Goal: Information Seeking & Learning: Check status

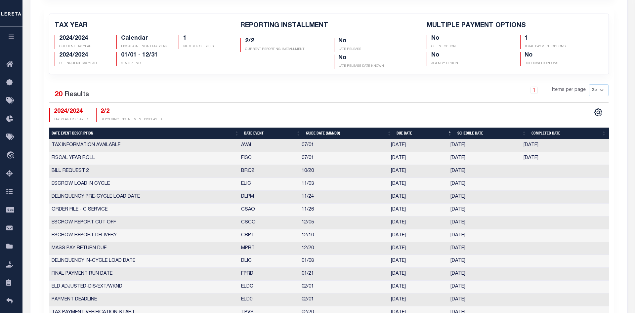
scroll to position [169, 0]
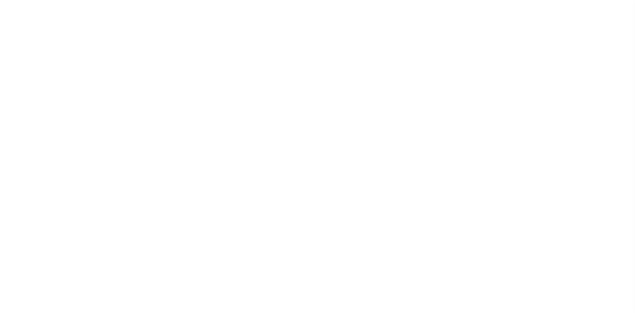
select select
select select "NonEscrow"
select select "2"
select select
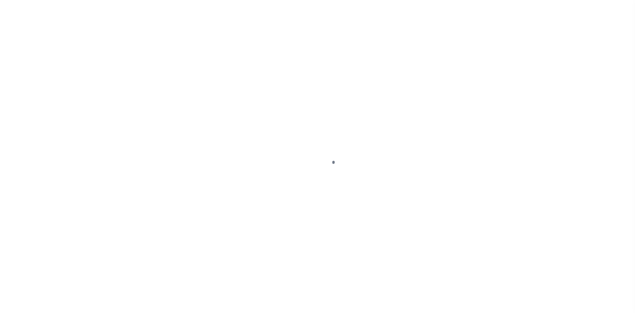
select select "4581"
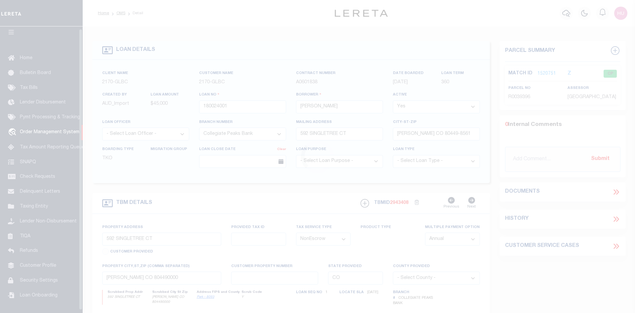
scroll to position [12, 0]
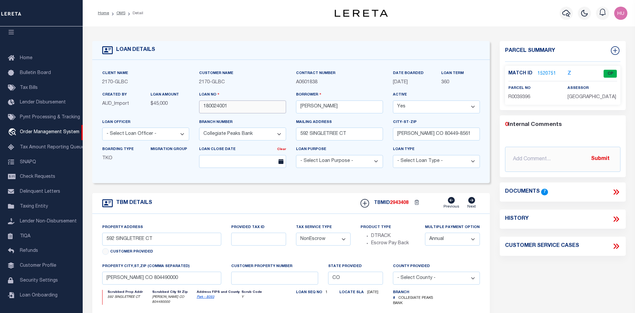
drag, startPoint x: 235, startPoint y: 108, endPoint x: 193, endPoint y: 108, distance: 41.7
click at [199, 108] on input "180024001" at bounding box center [242, 107] width 87 height 13
click at [548, 74] on link "1520751" at bounding box center [547, 73] width 19 height 7
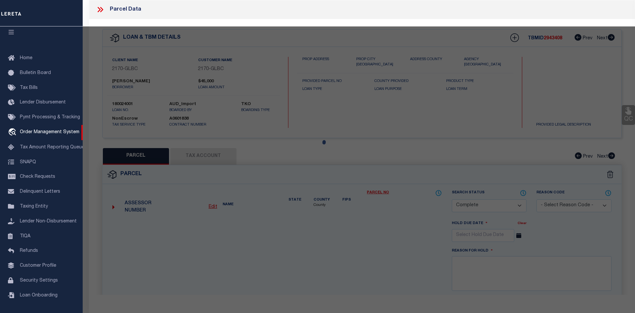
select select "AS"
checkbox input "false"
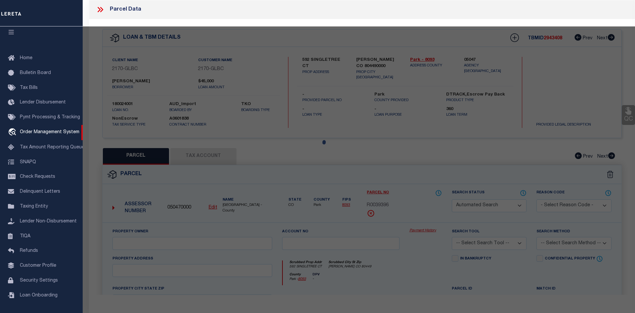
select select "CP"
type input "Mussetter Glen K"
select select
type input "592 SINGLETREE CT"
type input "HARTSEL CO 80449"
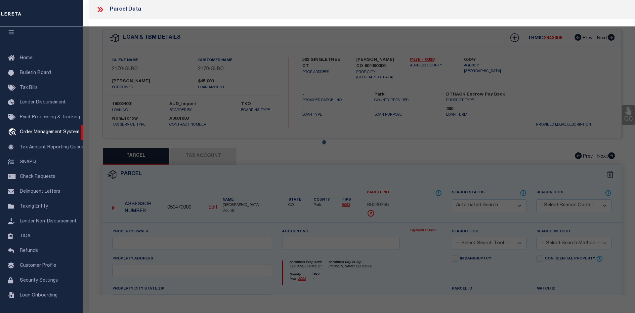
type textarea "T14 R76 S05 NE4 WESTERN UNION RANCH FILING 13 LOT 0809"
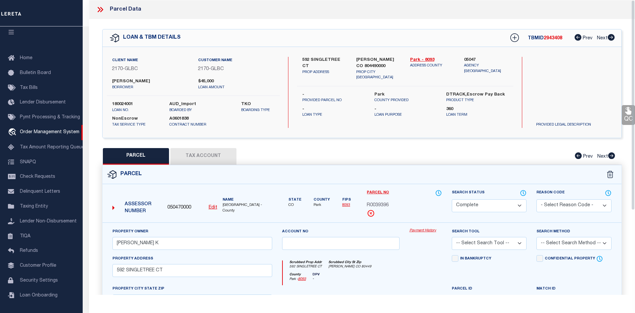
click at [425, 231] on link "Payment History" at bounding box center [426, 231] width 32 height 6
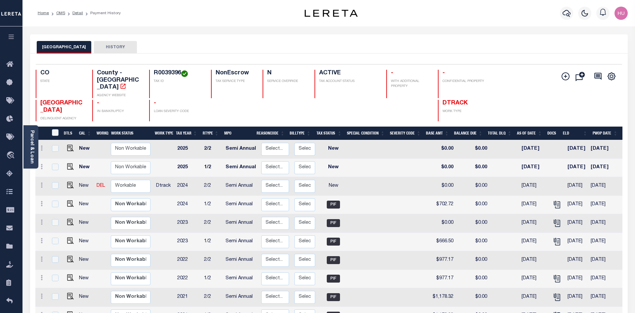
scroll to position [216, 0]
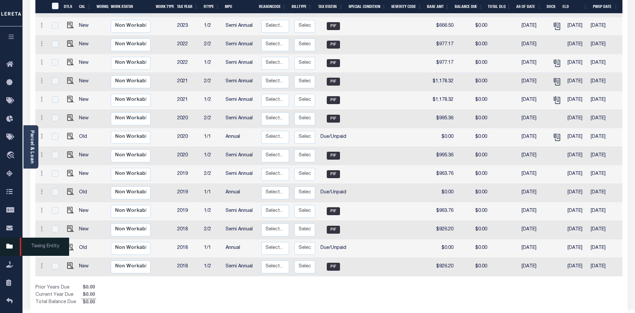
click at [7, 248] on icon at bounding box center [11, 247] width 11 height 8
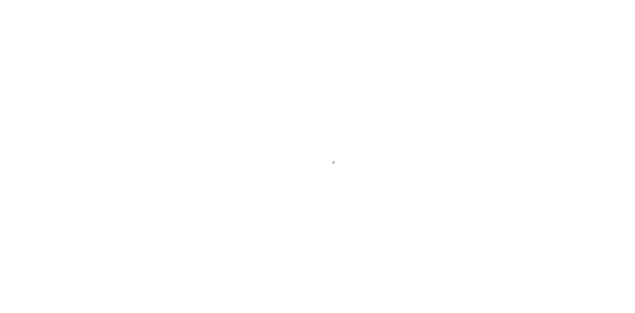
scroll to position [12, 0]
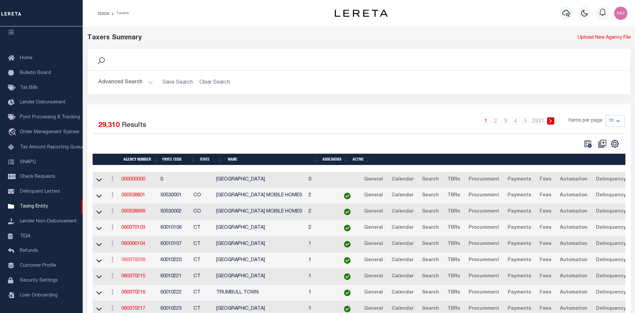
click at [133, 262] on link "060070209" at bounding box center [133, 260] width 24 height 5
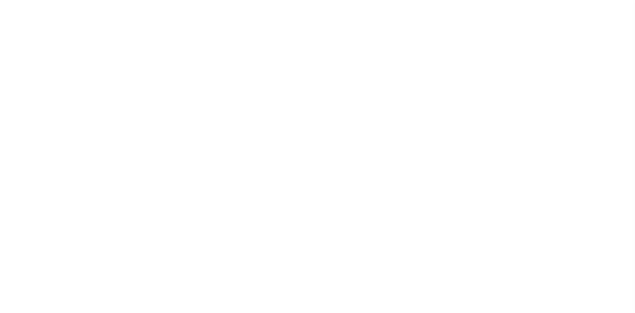
select select
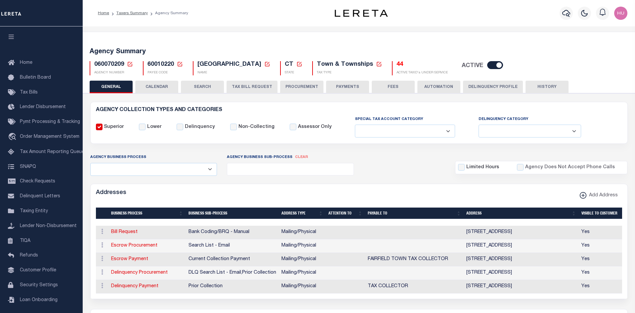
click at [155, 87] on button "CALENDAR" at bounding box center [156, 87] width 43 height 13
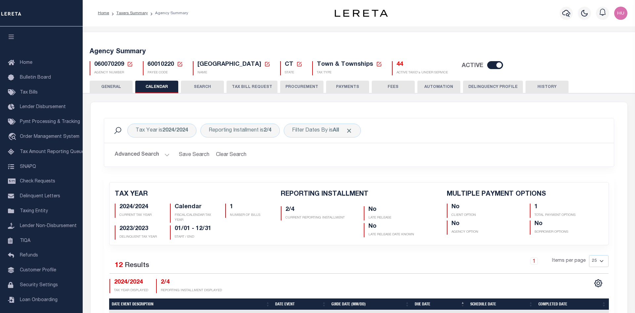
checkbox input "false"
type input "1"
click at [145, 154] on button "Advanced Search" at bounding box center [142, 155] width 55 height 13
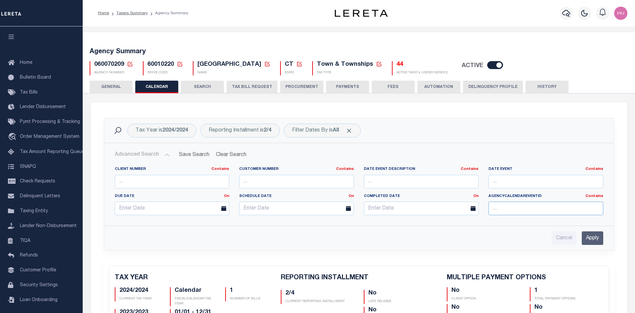
click at [554, 210] on input "text" at bounding box center [546, 209] width 115 height 14
click at [307, 234] on div "Cancel Apply" at bounding box center [359, 239] width 489 height 14
click at [315, 131] on div "Filter Dates By is All" at bounding box center [322, 131] width 77 height 14
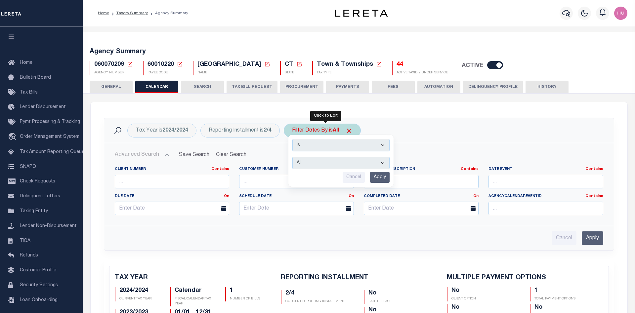
click at [292, 157] on select "Escrow Delinquency Customer Internal All" at bounding box center [340, 163] width 97 height 13
select select "1"
click option "Escrow" at bounding box center [0, 0] width 0 height 0
click at [379, 178] on input "Apply" at bounding box center [380, 177] width 20 height 11
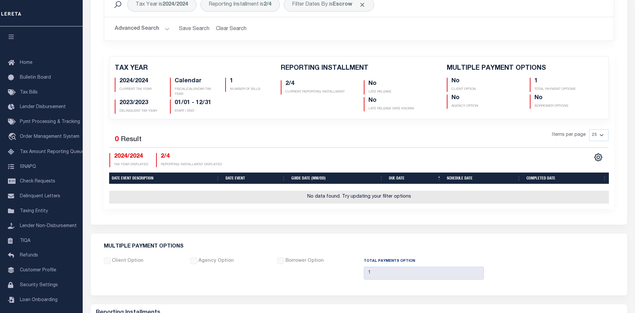
scroll to position [59, 0]
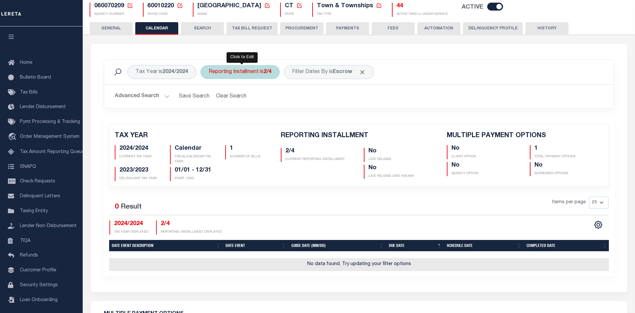
click at [252, 75] on div "Reporting Installment is 2/4" at bounding box center [239, 72] width 79 height 14
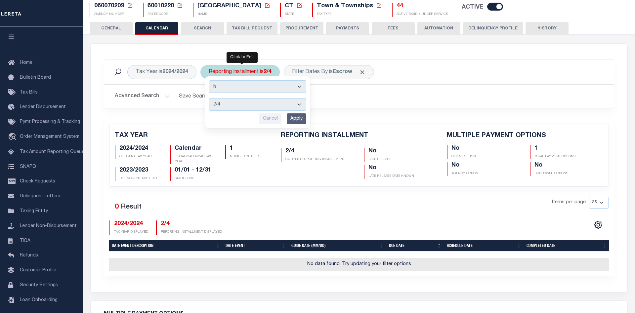
click at [209, 98] on select "1/4 2/4 3/4 4/4" at bounding box center [257, 104] width 97 height 13
select select "3/4"
click option "3/4" at bounding box center [0, 0] width 0 height 0
click at [300, 119] on input "Apply" at bounding box center [297, 118] width 20 height 11
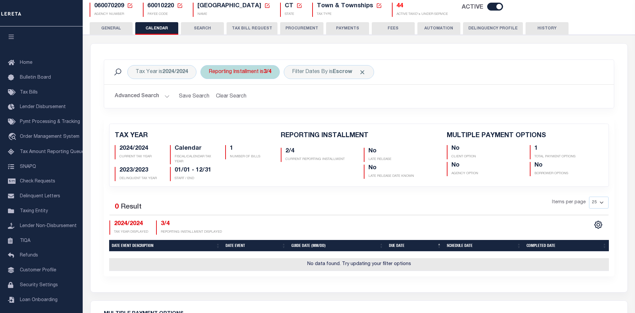
drag, startPoint x: 259, startPoint y: 79, endPoint x: 258, endPoint y: 74, distance: 4.4
click at [259, 77] on div "Reporting Installment is 3/4" at bounding box center [239, 72] width 79 height 14
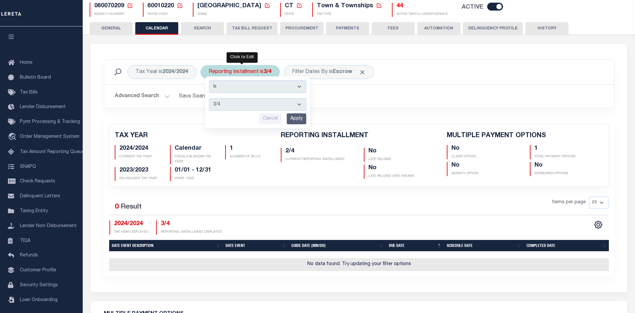
select select "4/4"
click option "4/4" at bounding box center [0, 0] width 0 height 0
click at [300, 120] on input "Apply" at bounding box center [297, 118] width 20 height 11
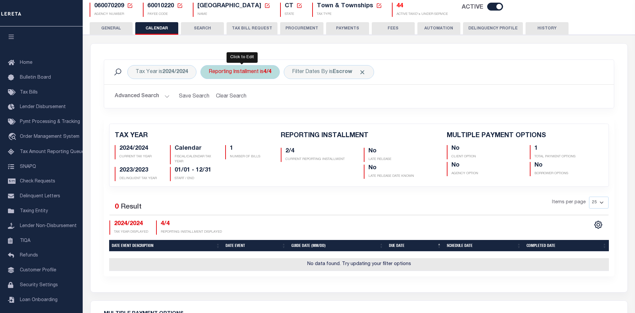
click at [261, 71] on div "Reporting Installment is 4/4" at bounding box center [239, 72] width 79 height 14
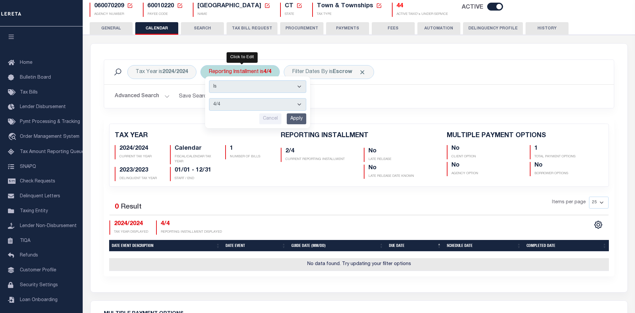
click at [209, 98] on select "1/4 2/4 3/4 4/4" at bounding box center [257, 104] width 97 height 13
select select "1/4"
click option "1/4" at bounding box center [0, 0] width 0 height 0
click at [297, 122] on input "Apply" at bounding box center [297, 118] width 20 height 11
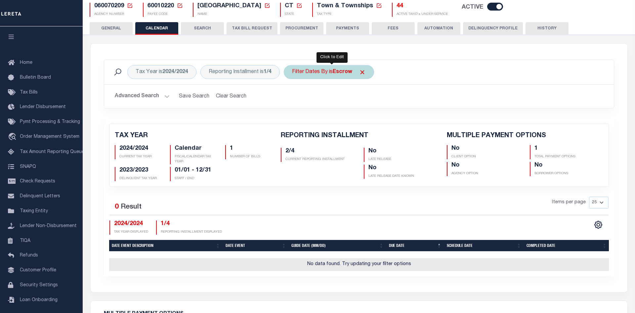
click at [337, 73] on b "Escrow" at bounding box center [343, 71] width 20 height 5
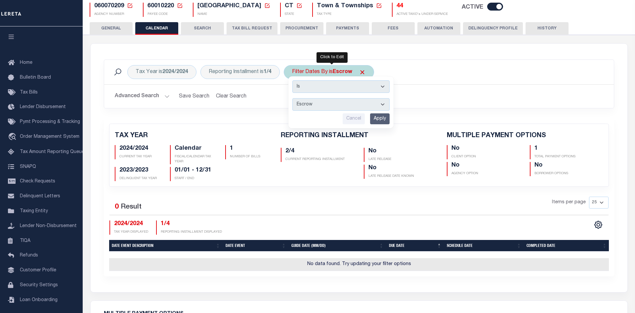
select select "0"
click option "All" at bounding box center [0, 0] width 0 height 0
click at [380, 121] on input "Apply" at bounding box center [380, 118] width 20 height 11
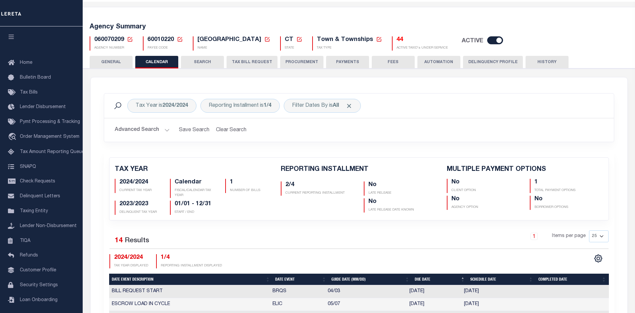
scroll to position [0, 0]
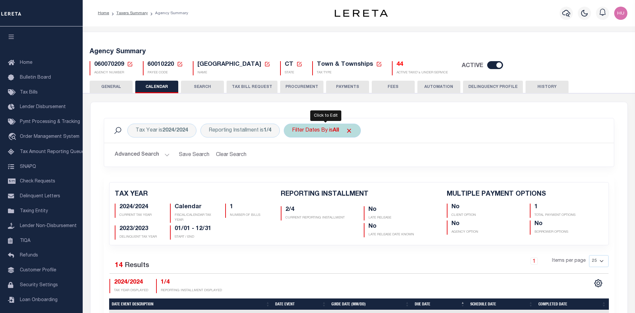
click at [331, 133] on div "Filter Dates By is All" at bounding box center [322, 131] width 77 height 14
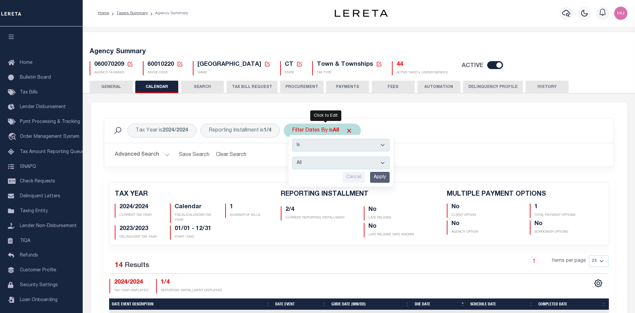
click at [292, 157] on select "Escrow Delinquency Customer Internal All" at bounding box center [340, 163] width 97 height 13
select select "1"
click option "Escrow" at bounding box center [0, 0] width 0 height 0
click at [380, 178] on input "Apply" at bounding box center [380, 177] width 20 height 11
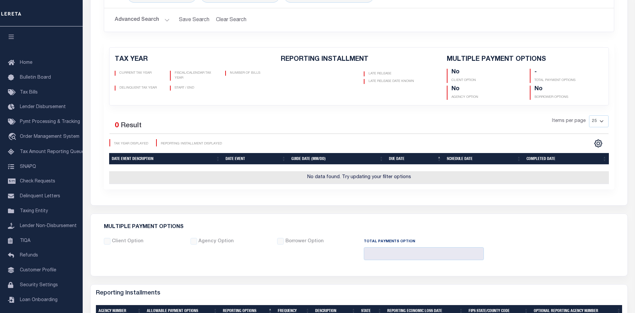
scroll to position [67, 0]
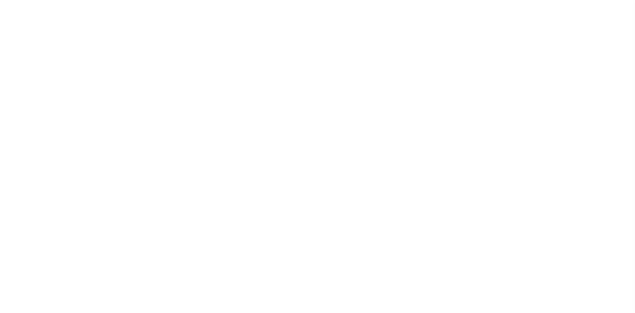
select select
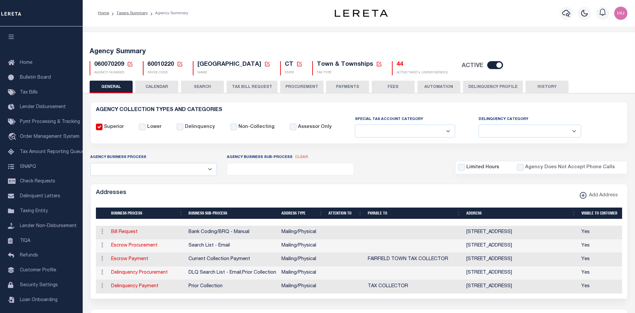
click at [159, 87] on button "CALENDAR" at bounding box center [156, 87] width 43 height 13
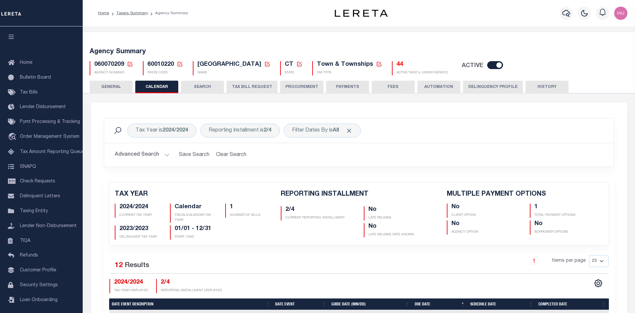
checkbox input "false"
type input "1"
click at [262, 131] on div "Reporting Installment is 2/4" at bounding box center [239, 131] width 79 height 14
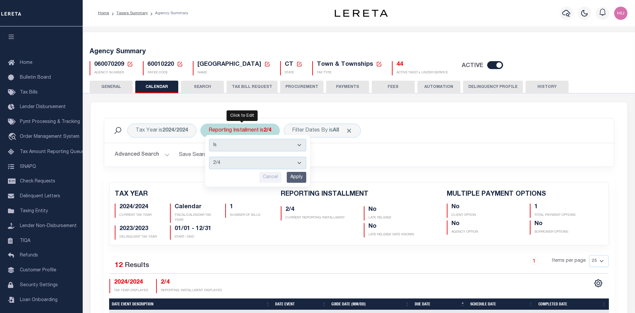
click at [209, 157] on select "1/4 2/4 3/4 4/4" at bounding box center [257, 163] width 97 height 13
select select "1/4"
click option "1/4" at bounding box center [0, 0] width 0 height 0
click at [299, 177] on input "Apply" at bounding box center [297, 177] width 20 height 11
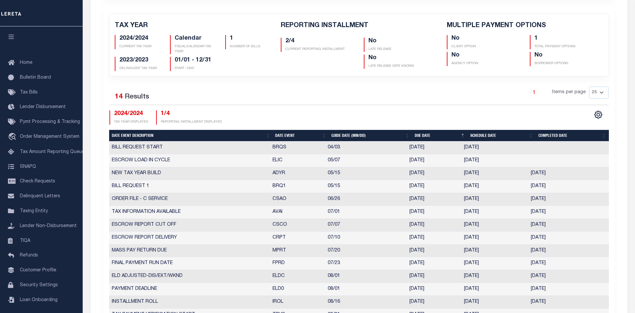
scroll to position [67, 0]
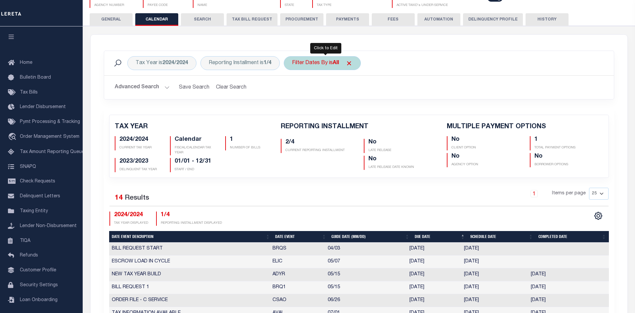
click at [334, 63] on div "Filter Dates By is All" at bounding box center [322, 63] width 77 height 14
select select "0"
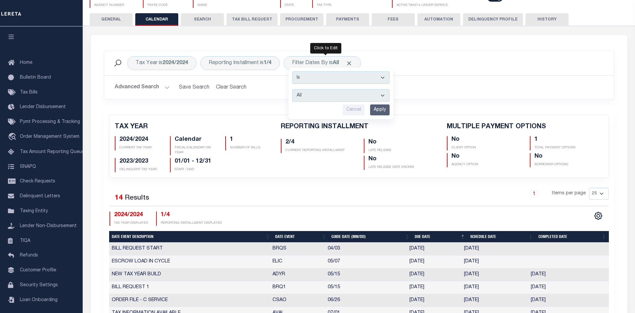
click at [531, 106] on div "Tax Year is 2024/2024 Reporting Installment is 1/4 Filter Dates By is All Is Co…" at bounding box center [359, 80] width 520 height 59
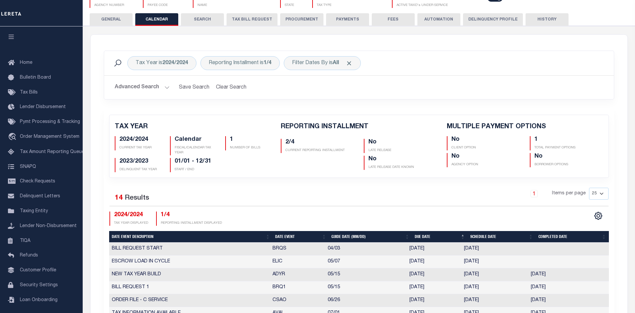
click at [589, 188] on select "25 50 125 150 175 200" at bounding box center [599, 194] width 20 height 12
select select "200"
click option "200" at bounding box center [0, 0] width 0 height 0
click at [468, 192] on div "1 Items per page 25 50 125 150 175 200" at bounding box center [423, 196] width 372 height 17
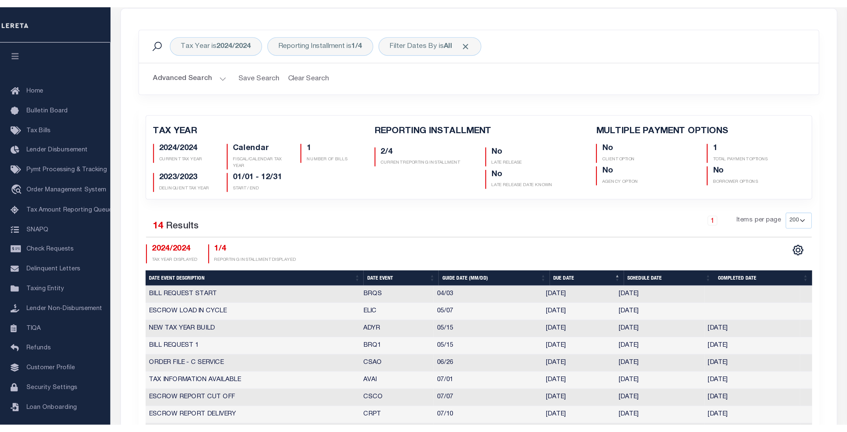
scroll to position [0, 0]
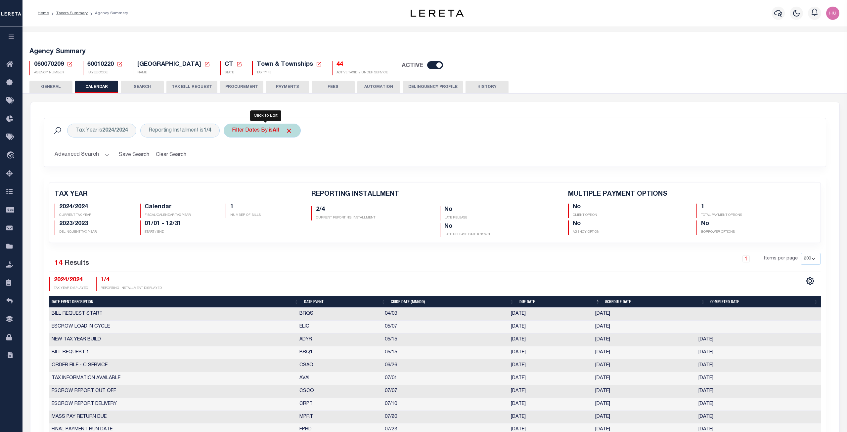
click at [255, 133] on div "Filter Dates By is All Is Contains Escrow Delinquency Customer Internal All Can…" at bounding box center [262, 131] width 77 height 14
click at [232, 157] on select "Escrow Delinquency Customer Internal All" at bounding box center [280, 163] width 97 height 13
select select "1"
click option "Escrow" at bounding box center [0, 0] width 0 height 0
drag, startPoint x: 324, startPoint y: 178, endPoint x: 404, endPoint y: 153, distance: 83.5
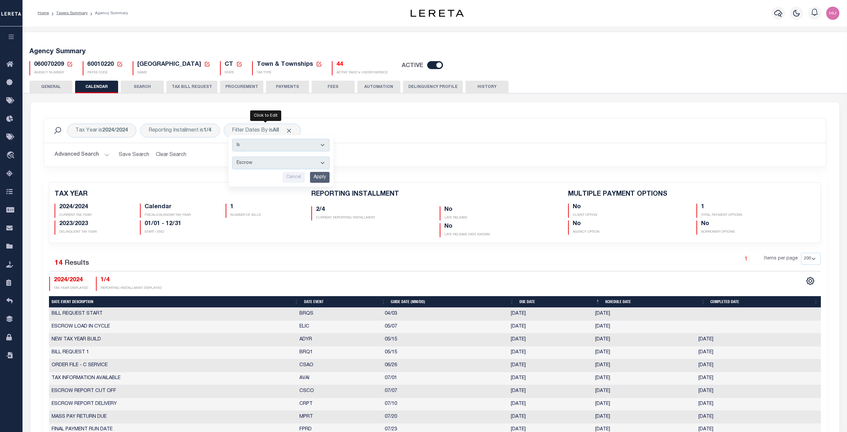
click at [324, 178] on input "Apply" at bounding box center [320, 177] width 20 height 11
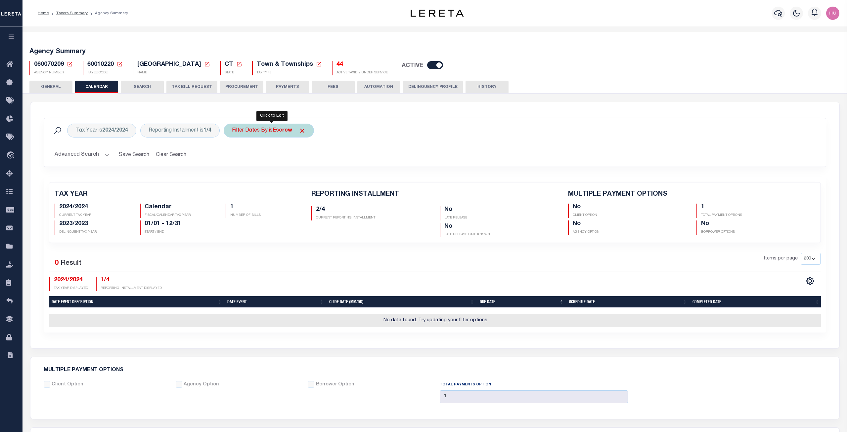
click at [265, 130] on div "Filter Dates By is Escrow" at bounding box center [269, 131] width 90 height 14
click at [232, 157] on select "Escrow Delinquency Customer Internal All" at bounding box center [280, 163] width 97 height 13
select select "2"
click option "Delinquency" at bounding box center [0, 0] width 0 height 0
click at [322, 176] on input "Apply" at bounding box center [320, 177] width 20 height 11
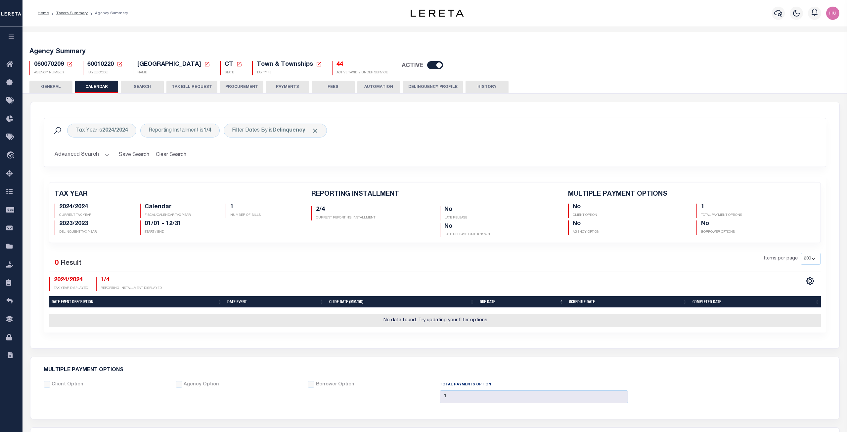
click at [77, 156] on button "Advanced Search" at bounding box center [82, 155] width 55 height 13
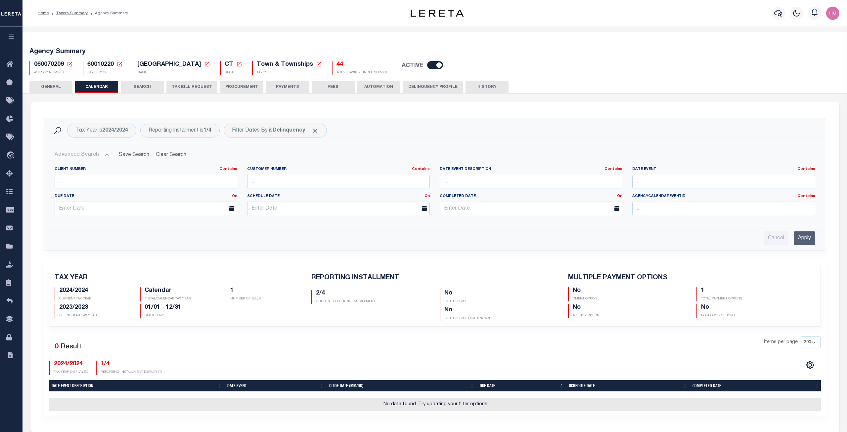
click at [267, 148] on div "Advanced Search Save Search Clear Search PayeeReportingEventDatesGridWrapper_dy…" at bounding box center [435, 196] width 782 height 107
click at [278, 130] on b "Delinquency" at bounding box center [289, 130] width 32 height 5
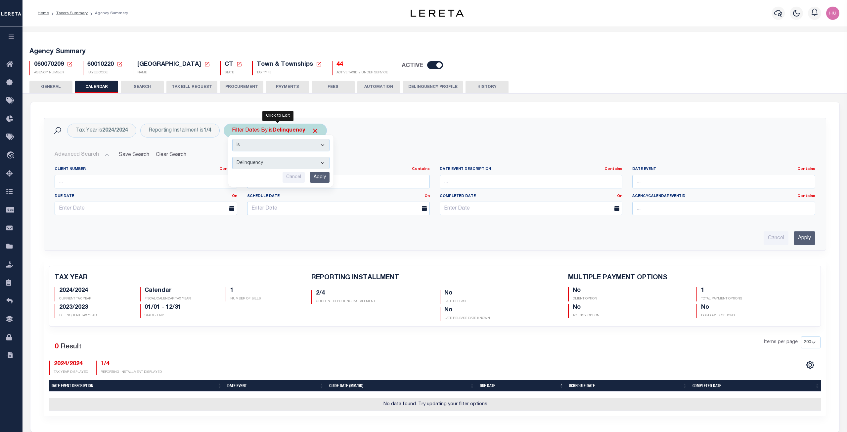
click at [232, 157] on select "Escrow Delinquency Customer Internal All" at bounding box center [280, 163] width 97 height 13
select select "3"
click option "Customer" at bounding box center [0, 0] width 0 height 0
click at [325, 178] on input "Apply" at bounding box center [320, 177] width 20 height 11
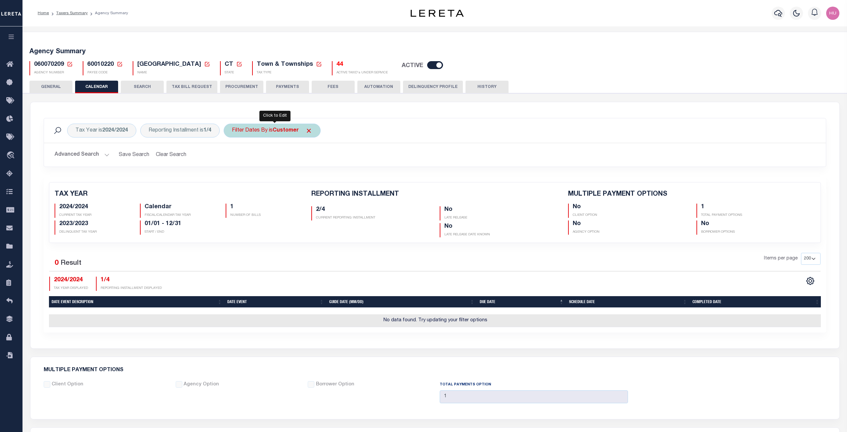
click at [279, 136] on div "Filter Dates By is Customer" at bounding box center [272, 131] width 97 height 14
click at [232, 157] on select "Escrow Delinquency Customer Internal All" at bounding box center [280, 163] width 97 height 13
select select "4"
click option "Internal" at bounding box center [0, 0] width 0 height 0
click at [321, 177] on input "Apply" at bounding box center [320, 177] width 20 height 11
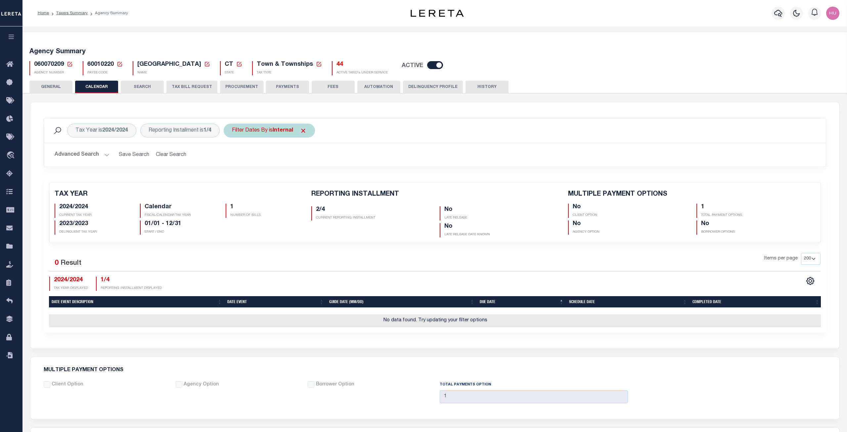
click at [271, 133] on div "Filter Dates By is Internal" at bounding box center [269, 131] width 91 height 14
click at [232, 157] on select "Escrow Delinquency Customer Internal All" at bounding box center [280, 163] width 97 height 13
select select "0"
click option "All" at bounding box center [0, 0] width 0 height 0
click at [321, 181] on input "Apply" at bounding box center [320, 177] width 20 height 11
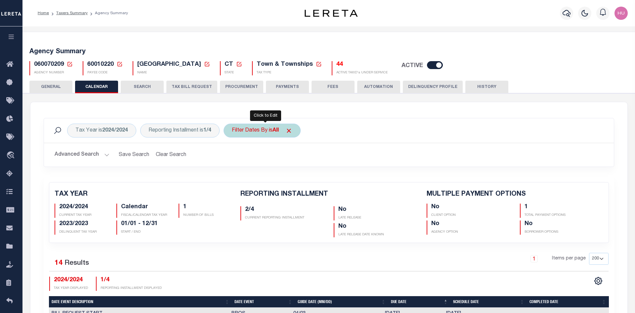
click at [256, 128] on div "Filter Dates By is All" at bounding box center [262, 131] width 77 height 14
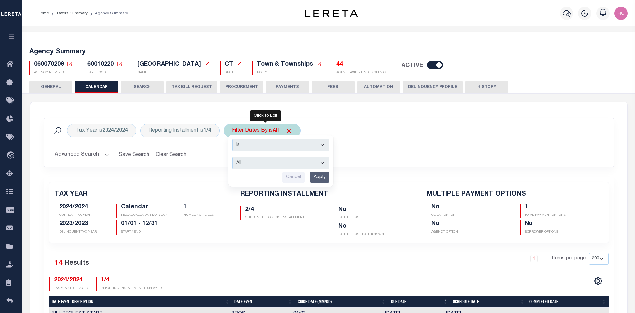
click at [232, 157] on select "Escrow Delinquency Customer Internal All" at bounding box center [280, 163] width 97 height 13
select select "1"
click option "Escrow" at bounding box center [0, 0] width 0 height 0
click at [322, 181] on input "Apply" at bounding box center [320, 177] width 20 height 11
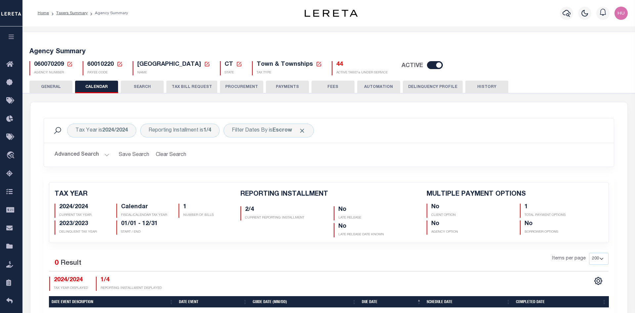
scroll to position [34, 0]
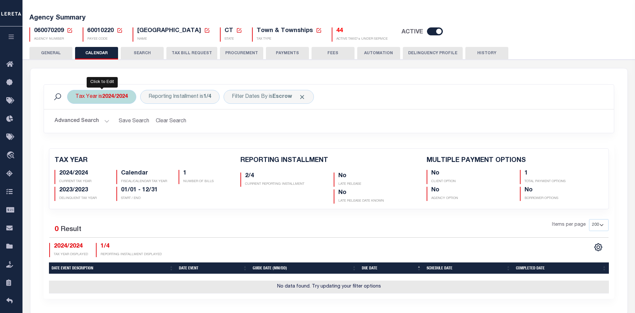
click at [96, 96] on div "Tax Year is 2024/2024" at bounding box center [101, 97] width 69 height 14
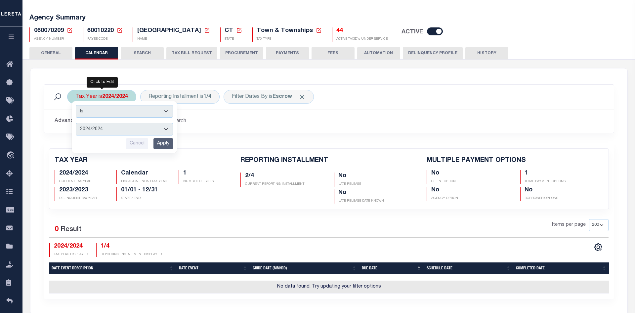
click at [76, 123] on select "2025/2025 2024/2024 2023/2023 2022/2022 2021/2021" at bounding box center [124, 129] width 97 height 13
select select "2025/2025"
click option "2025/2025" at bounding box center [0, 0] width 0 height 0
click at [159, 142] on input "Apply" at bounding box center [164, 143] width 20 height 11
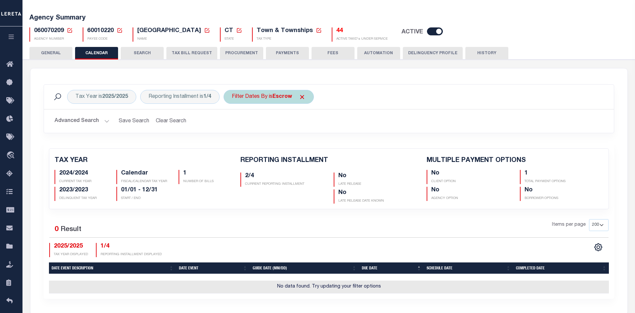
click at [285, 94] on b "Escrow" at bounding box center [283, 96] width 20 height 5
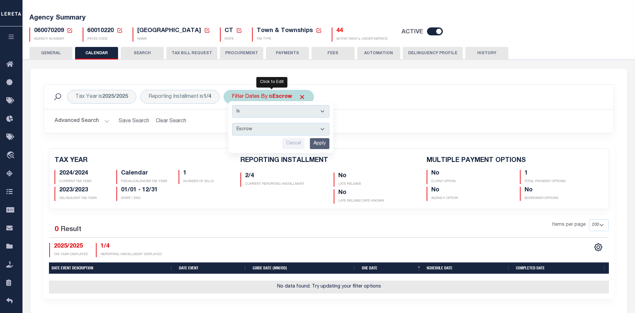
click at [232, 123] on select "Escrow Delinquency Customer Internal All" at bounding box center [280, 129] width 97 height 13
select select "2"
click option "Delinquency" at bounding box center [0, 0] width 0 height 0
click at [322, 147] on input "Apply" at bounding box center [320, 143] width 20 height 11
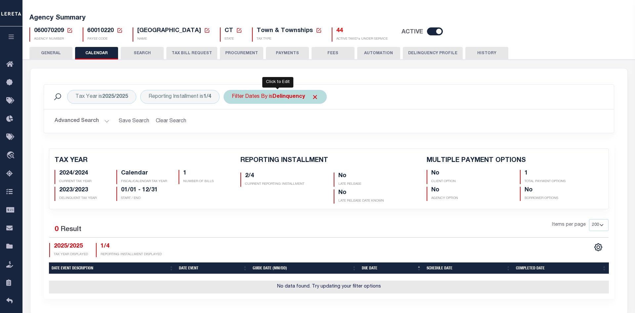
click at [275, 100] on div "Filter Dates By is Delinquency" at bounding box center [275, 97] width 103 height 14
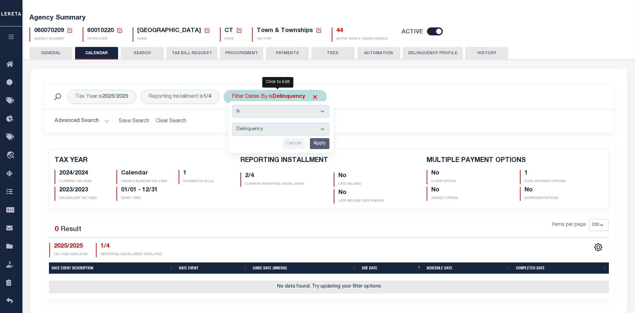
click at [232, 123] on select "Escrow Delinquency Customer Internal All" at bounding box center [280, 129] width 97 height 13
select select "3"
click option "Customer" at bounding box center [0, 0] width 0 height 0
click at [319, 144] on input "Apply" at bounding box center [320, 143] width 20 height 11
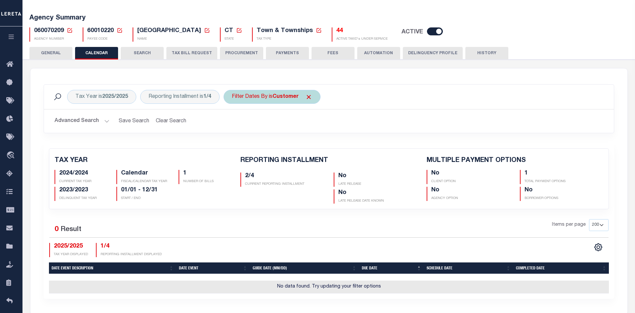
click at [263, 99] on div "Filter Dates By is Customer" at bounding box center [272, 97] width 97 height 14
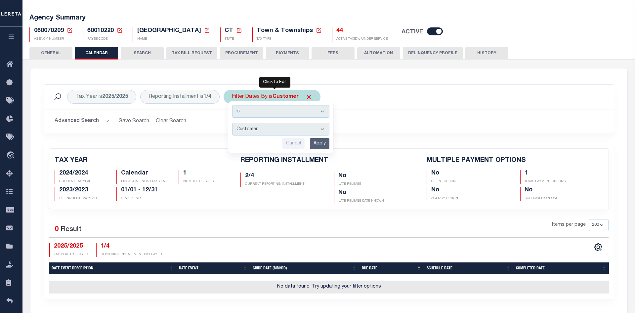
click at [232, 123] on select "Escrow Delinquency Customer Internal All" at bounding box center [280, 129] width 97 height 13
select select "0"
click option "All" at bounding box center [0, 0] width 0 height 0
click at [317, 144] on input "Apply" at bounding box center [320, 143] width 20 height 11
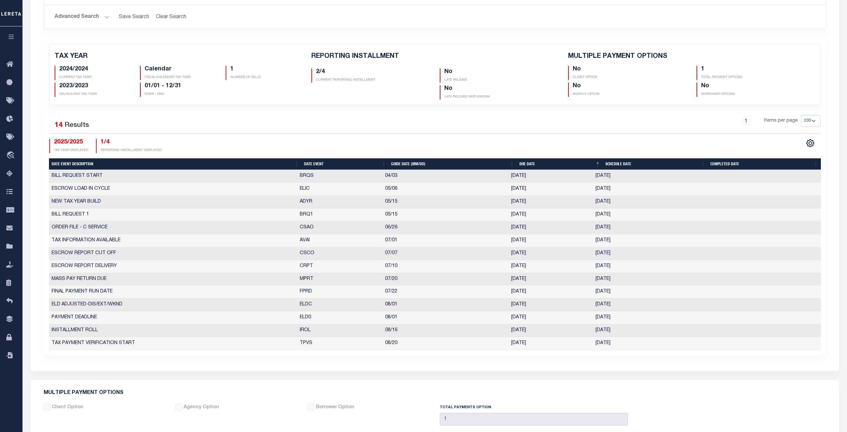
scroll to position [0, 0]
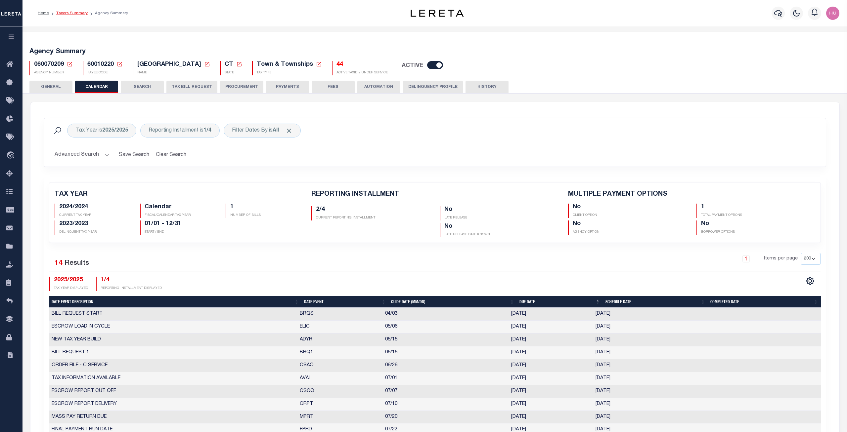
click at [72, 12] on link "Taxers Summary" at bounding box center [71, 13] width 31 height 4
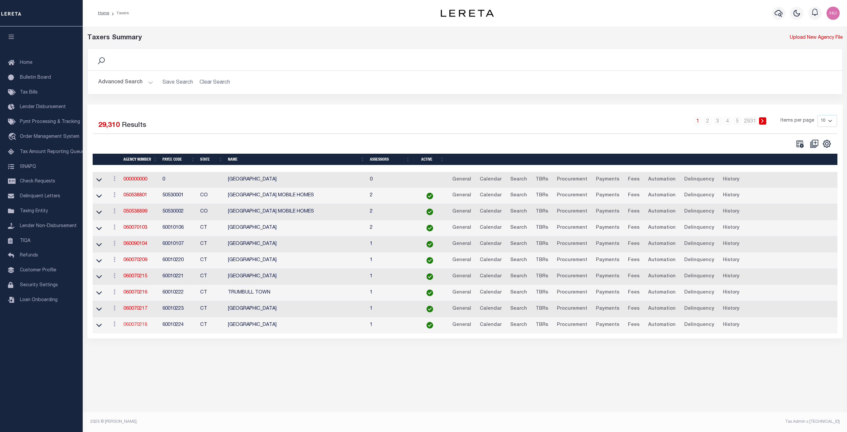
click at [128, 324] on link "060070218" at bounding box center [135, 325] width 24 height 5
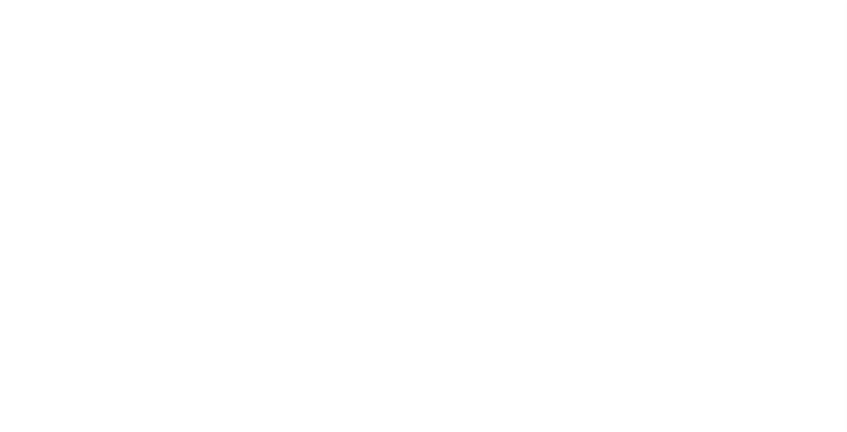
select select
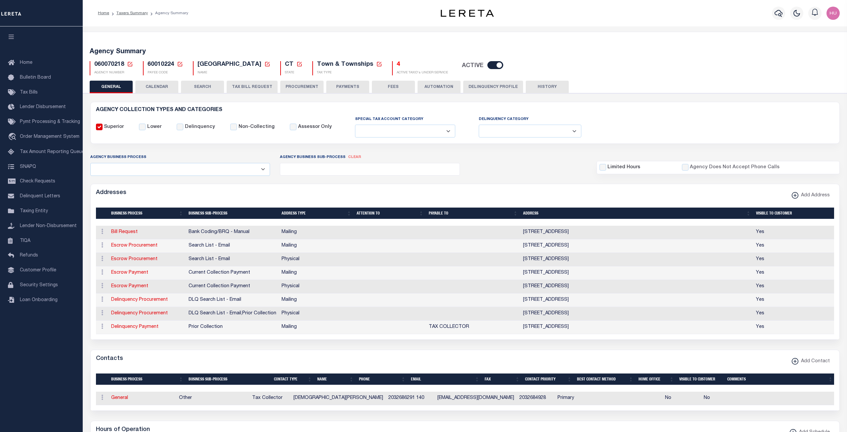
click at [158, 87] on button "CALENDAR" at bounding box center [156, 87] width 43 height 13
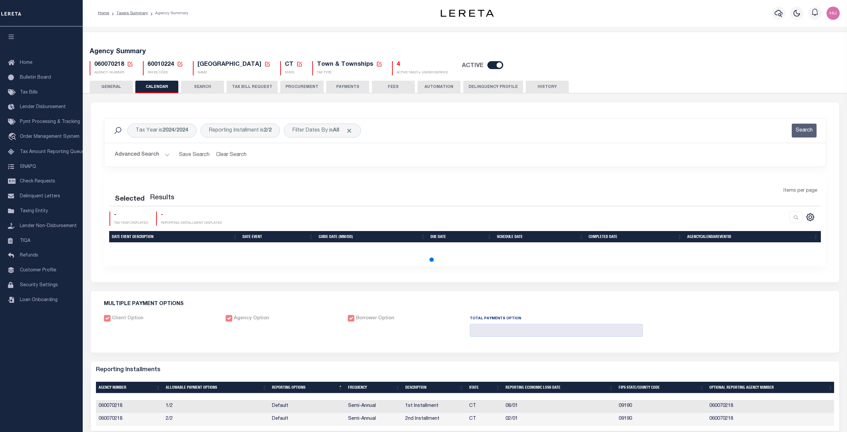
click at [625, 16] on div "Profile Sign out" at bounding box center [686, 13] width 312 height 23
